Goal: Check status

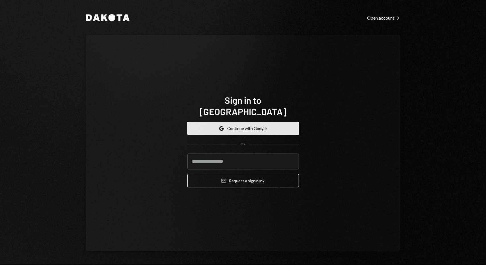
click at [253, 117] on div "Google Continue with Google OR Email Request a sign in link" at bounding box center [243, 154] width 112 height 75
click at [280, 125] on button "Google Continue with Google" at bounding box center [243, 128] width 112 height 13
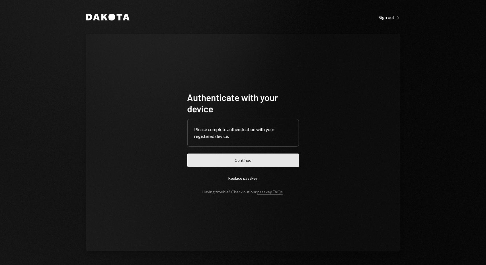
click at [259, 160] on button "Continue" at bounding box center [243, 160] width 112 height 13
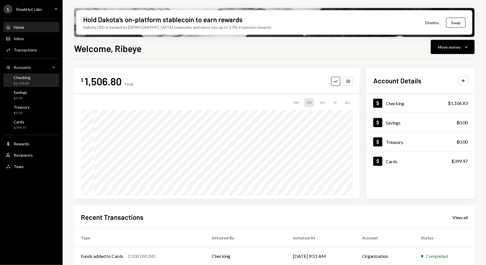
click at [40, 83] on div "Checking $1,106.83" at bounding box center [31, 80] width 51 height 11
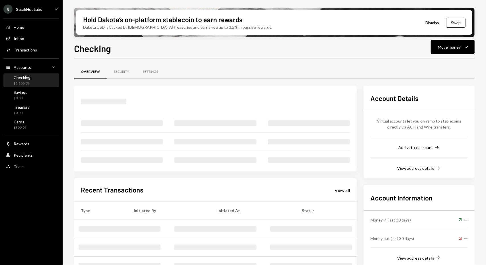
click at [30, 117] on div "Home Home Inbox Inbox Activities Transactions Accounts Accounts Caret Down Chec…" at bounding box center [31, 94] width 63 height 158
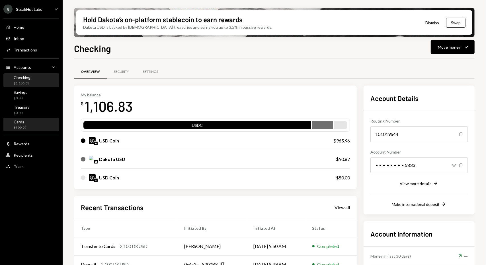
click at [30, 120] on div "Cards $399.97" at bounding box center [31, 125] width 51 height 11
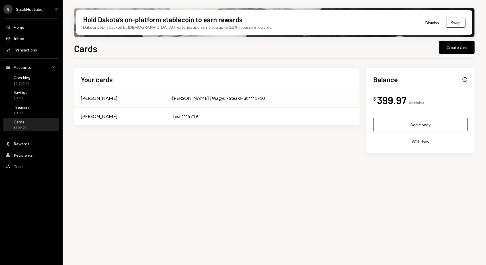
click at [233, 102] on td "[PERSON_NAME] | Wagyu - SteakHut ***1710" at bounding box center [263, 98] width 194 height 18
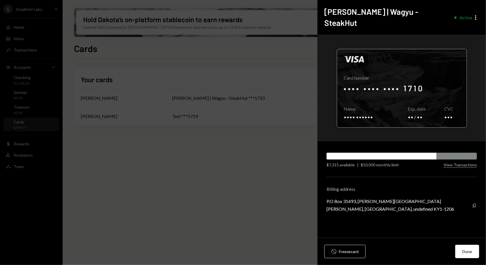
click at [409, 76] on div at bounding box center [402, 88] width 130 height 78
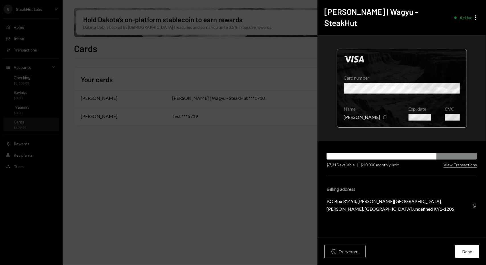
click at [397, 78] on div at bounding box center [402, 88] width 130 height 78
click at [414, 78] on div at bounding box center [402, 88] width 130 height 78
